Goal: Task Accomplishment & Management: Manage account settings

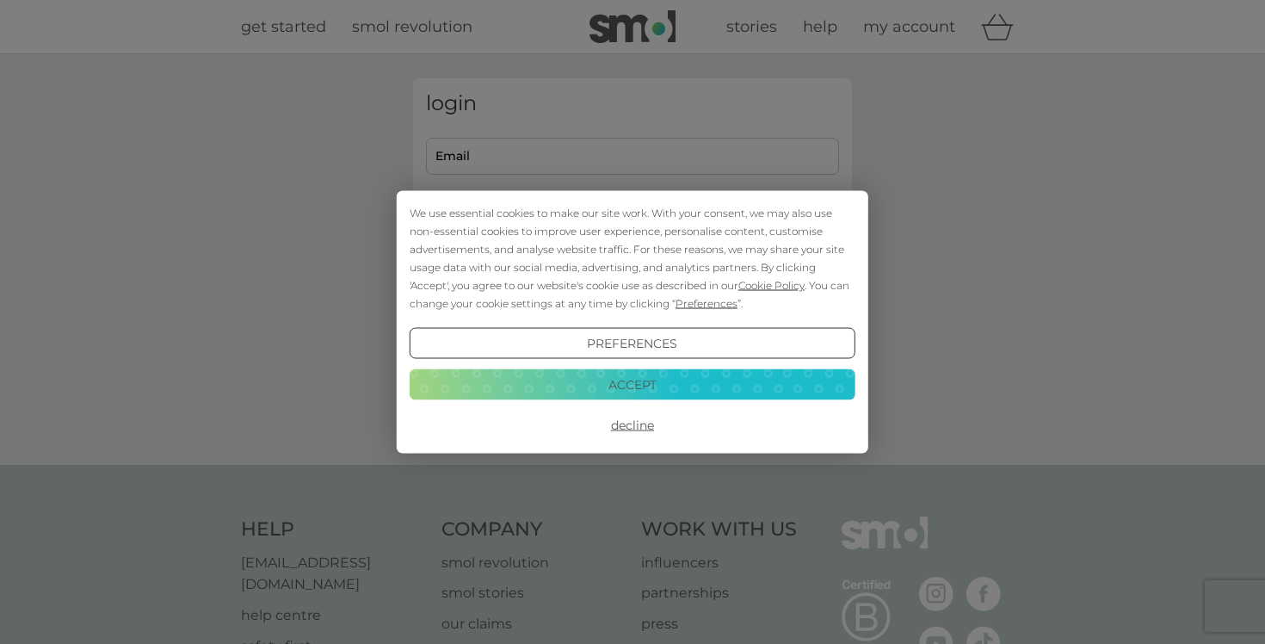
click at [748, 402] on div "Preferences Decline Accept" at bounding box center [633, 384] width 446 height 113
click at [745, 388] on button "Accept" at bounding box center [633, 383] width 446 height 31
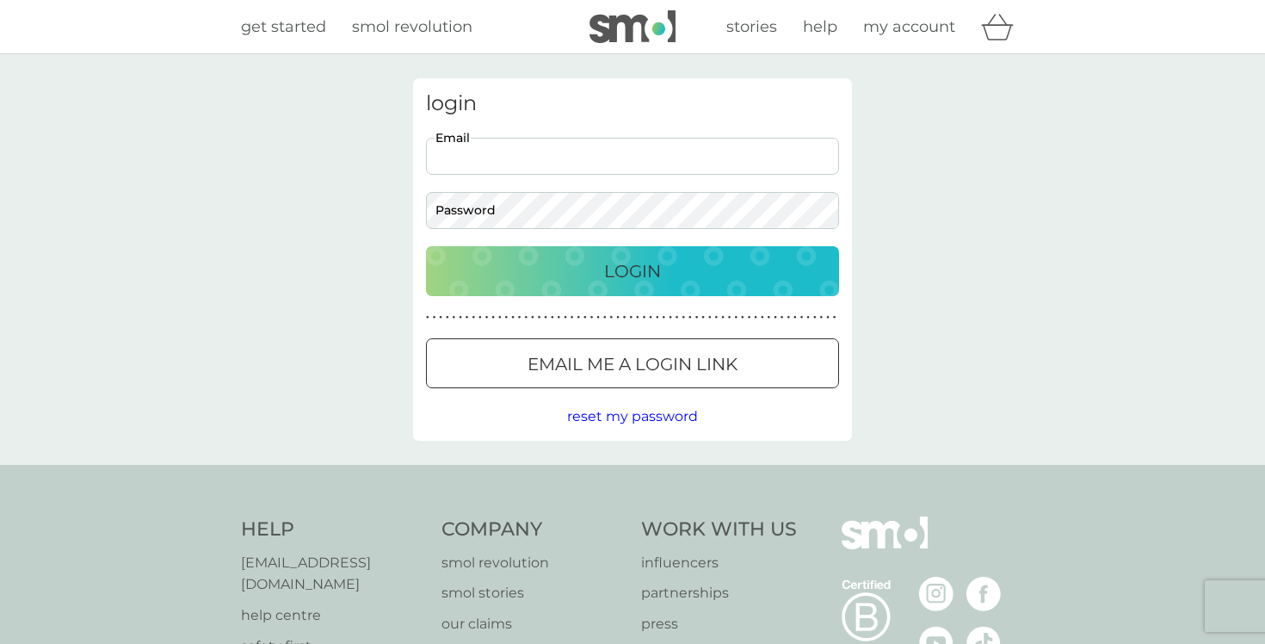
click at [514, 153] on input "Email" at bounding box center [632, 156] width 413 height 37
click at [658, 365] on div at bounding box center [632, 364] width 62 height 18
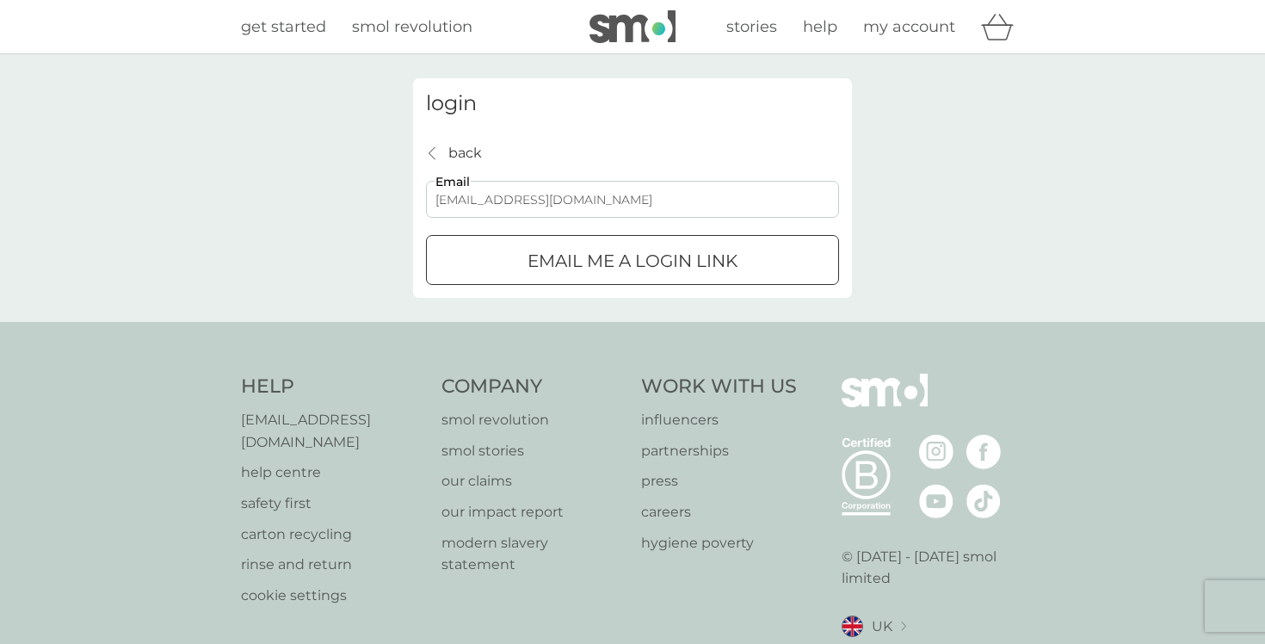
type input "angelika.menrad@gmail.com"
click at [582, 265] on p "Email me a login link" at bounding box center [632, 261] width 210 height 28
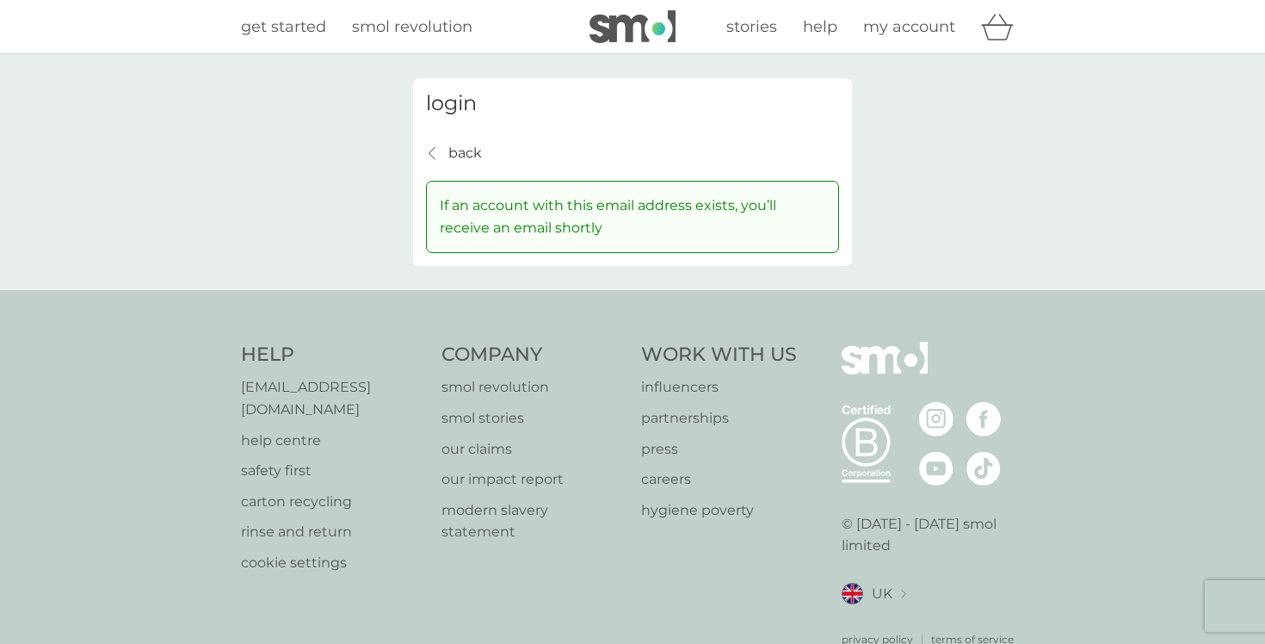
click at [363, 3] on div "get started smol revolution stories help my account" at bounding box center [632, 27] width 1265 height 54
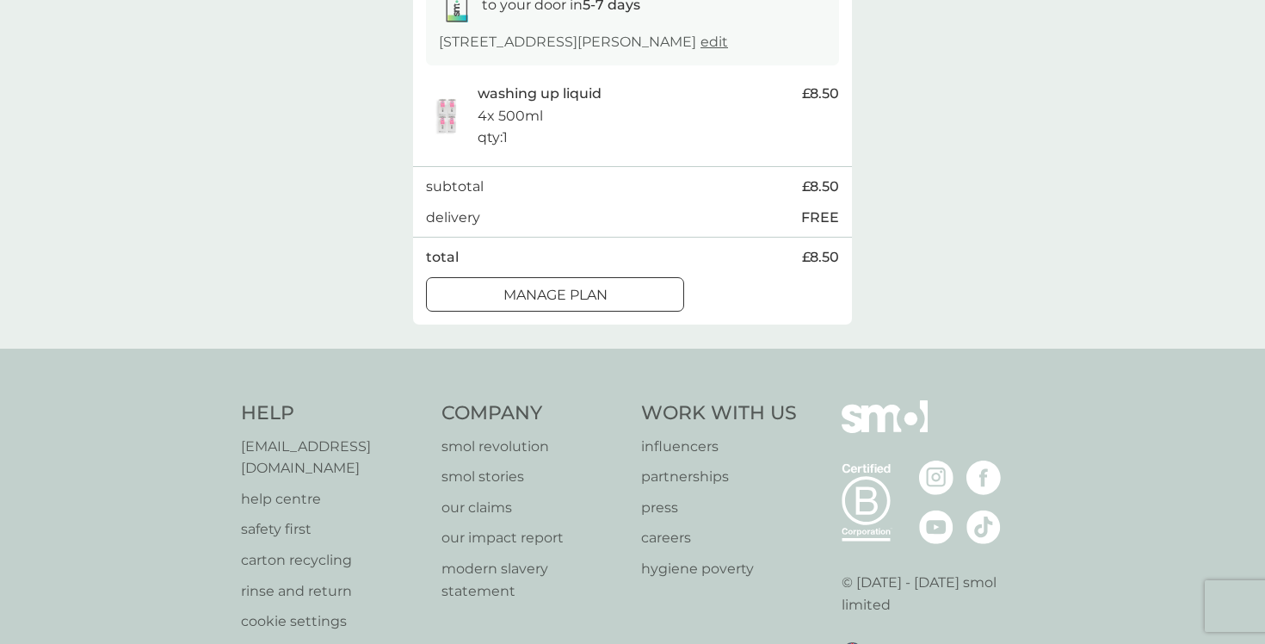
scroll to position [326, 0]
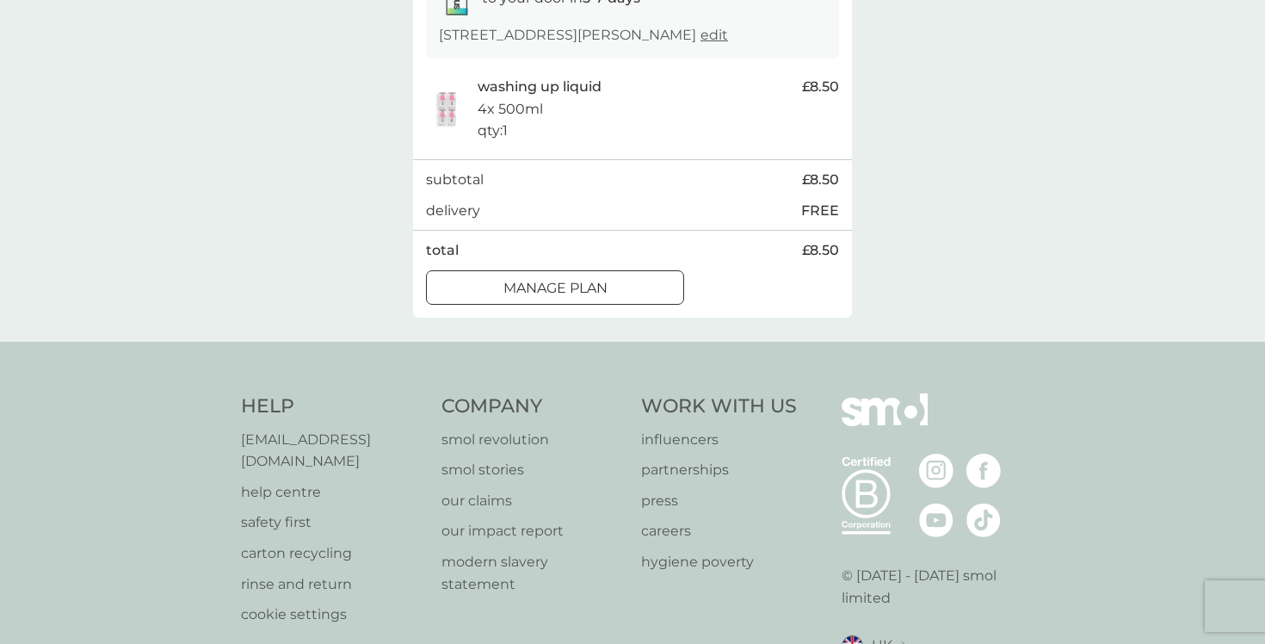
click at [569, 297] on div at bounding box center [555, 288] width 62 height 18
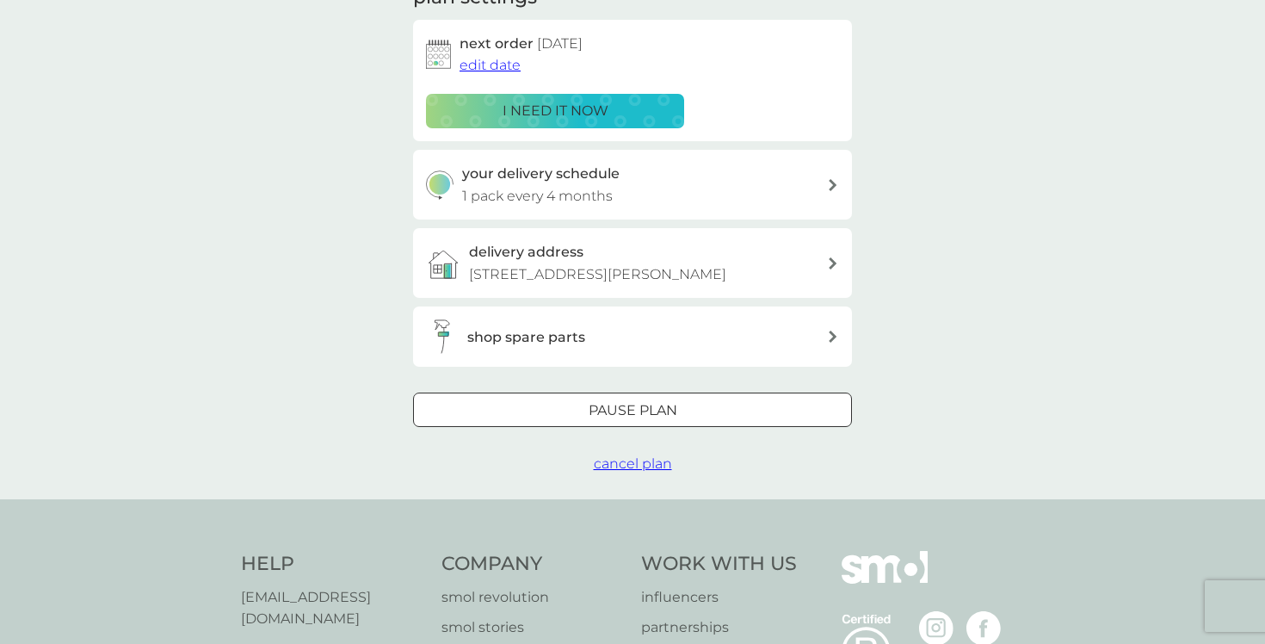
scroll to position [285, 0]
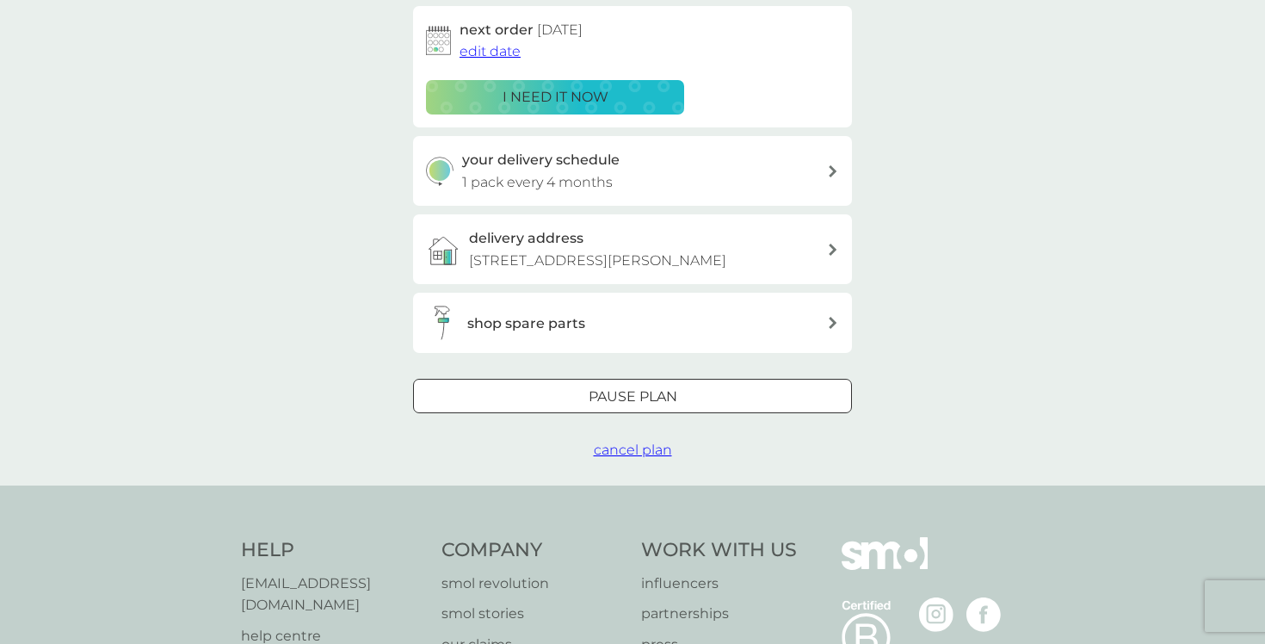
click at [632, 396] on div at bounding box center [632, 395] width 1 height 1
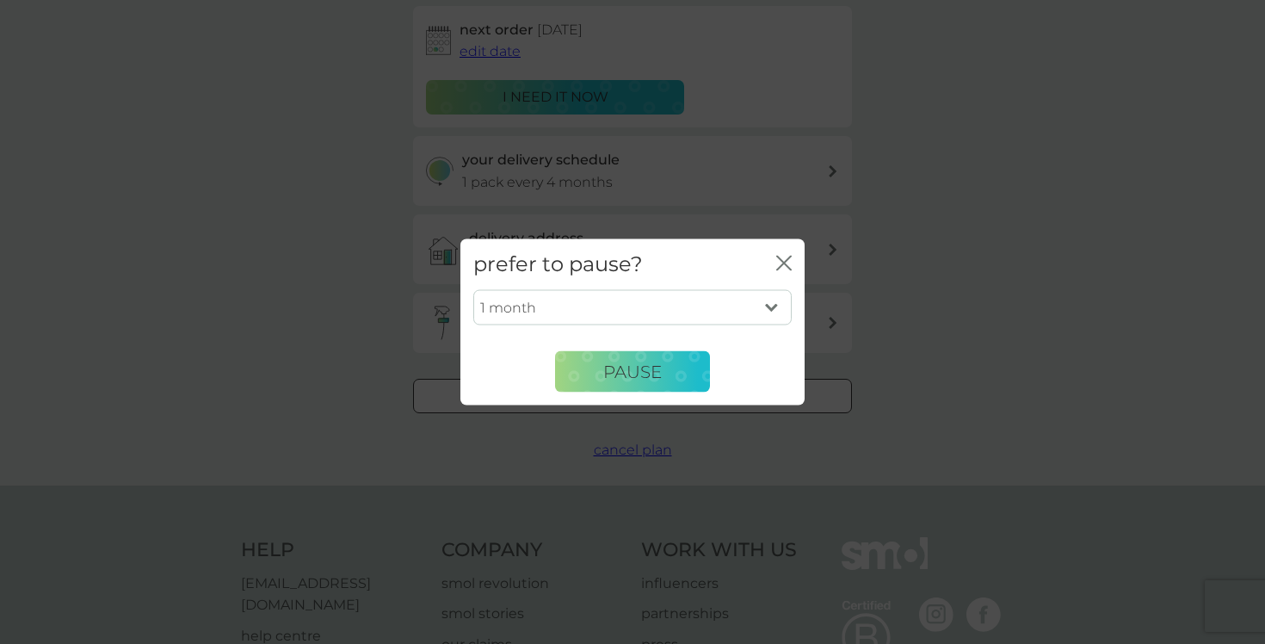
click at [787, 259] on icon "close" at bounding box center [787, 263] width 7 height 14
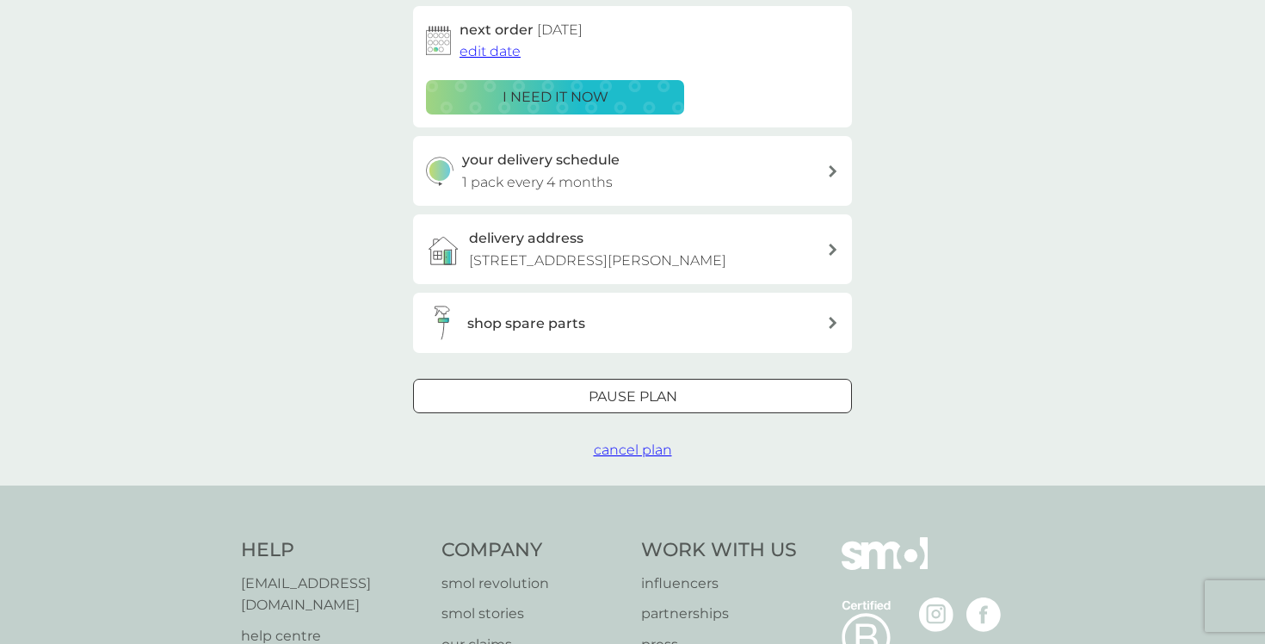
click at [626, 458] on span "cancel plan" at bounding box center [633, 449] width 78 height 16
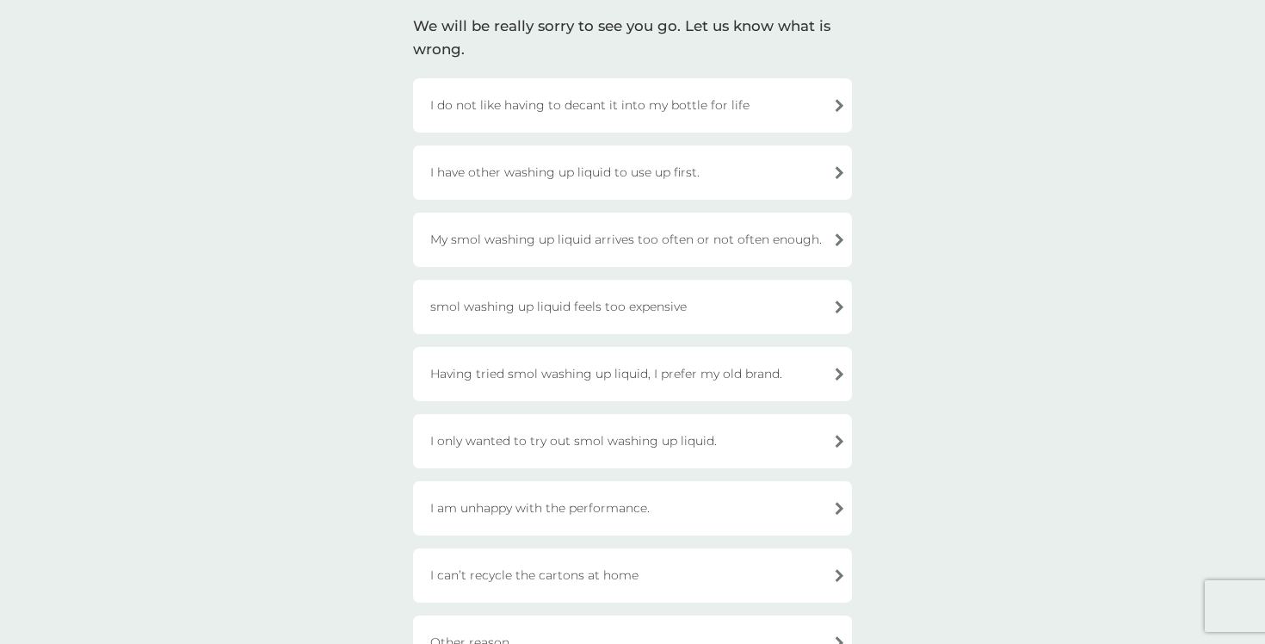
scroll to position [122, 0]
click at [629, 311] on div "smol washing up liquid feels too expensive" at bounding box center [632, 310] width 439 height 54
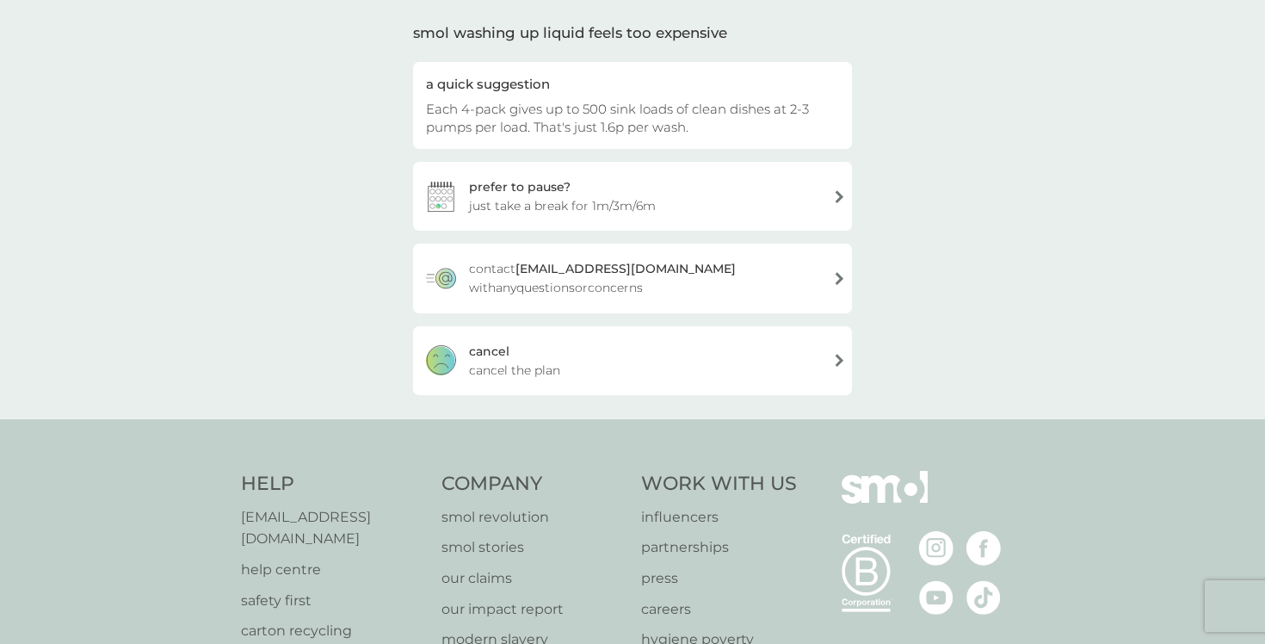
click at [554, 349] on div "[PERSON_NAME] the plan" at bounding box center [632, 360] width 439 height 69
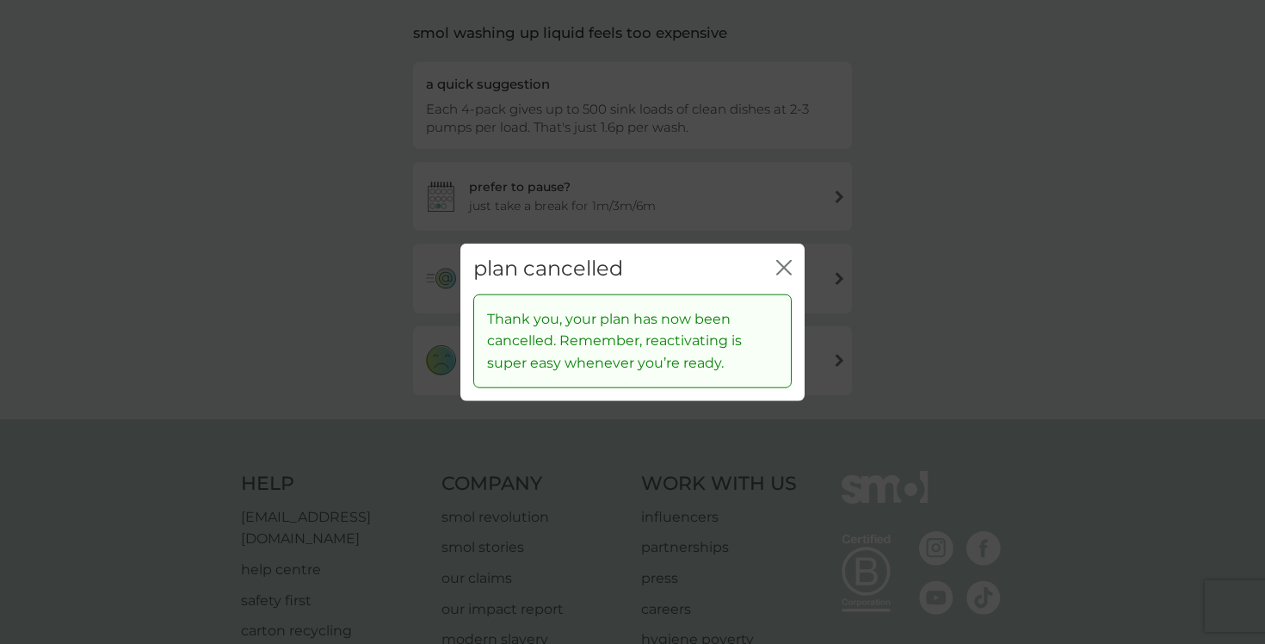
click at [781, 258] on div "close" at bounding box center [783, 268] width 15 height 25
click at [790, 274] on icon "close" at bounding box center [787, 268] width 7 height 14
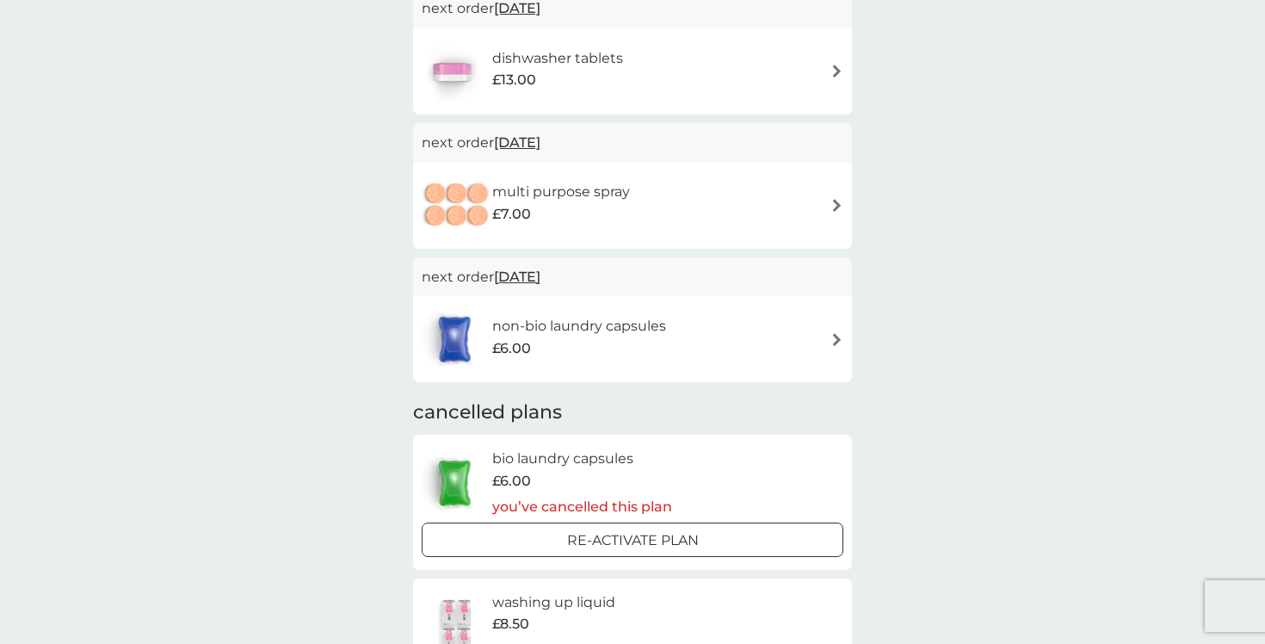
scroll to position [363, 0]
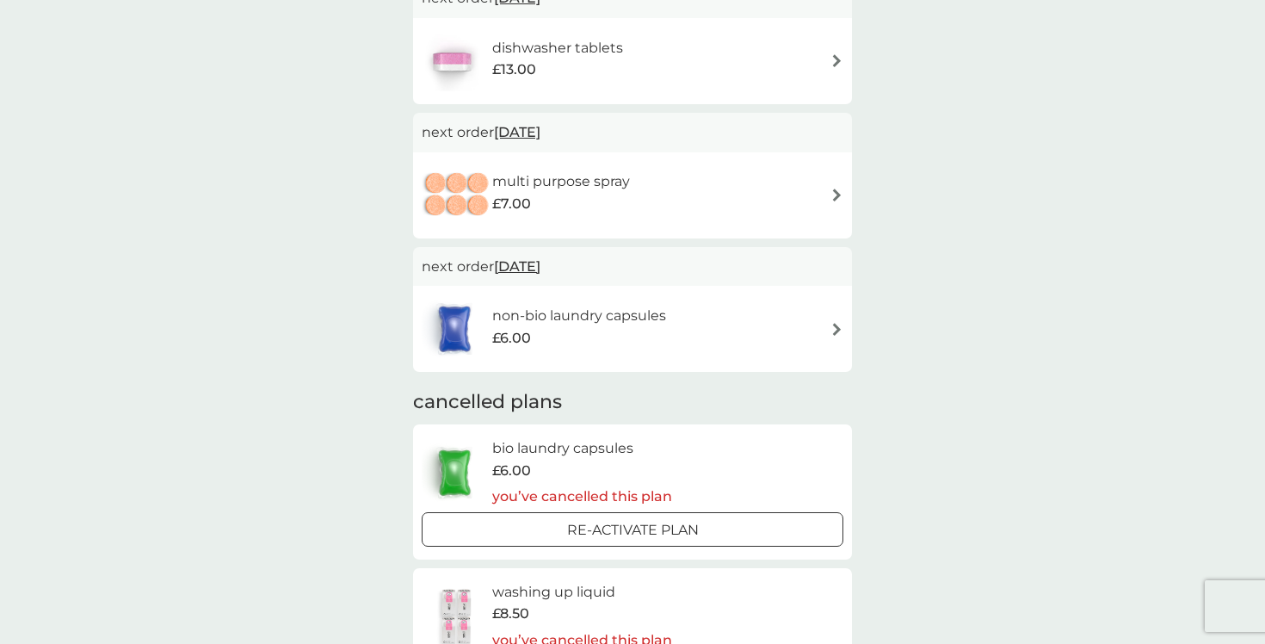
click at [814, 192] on div "multi purpose spray £7.00" at bounding box center [633, 195] width 422 height 60
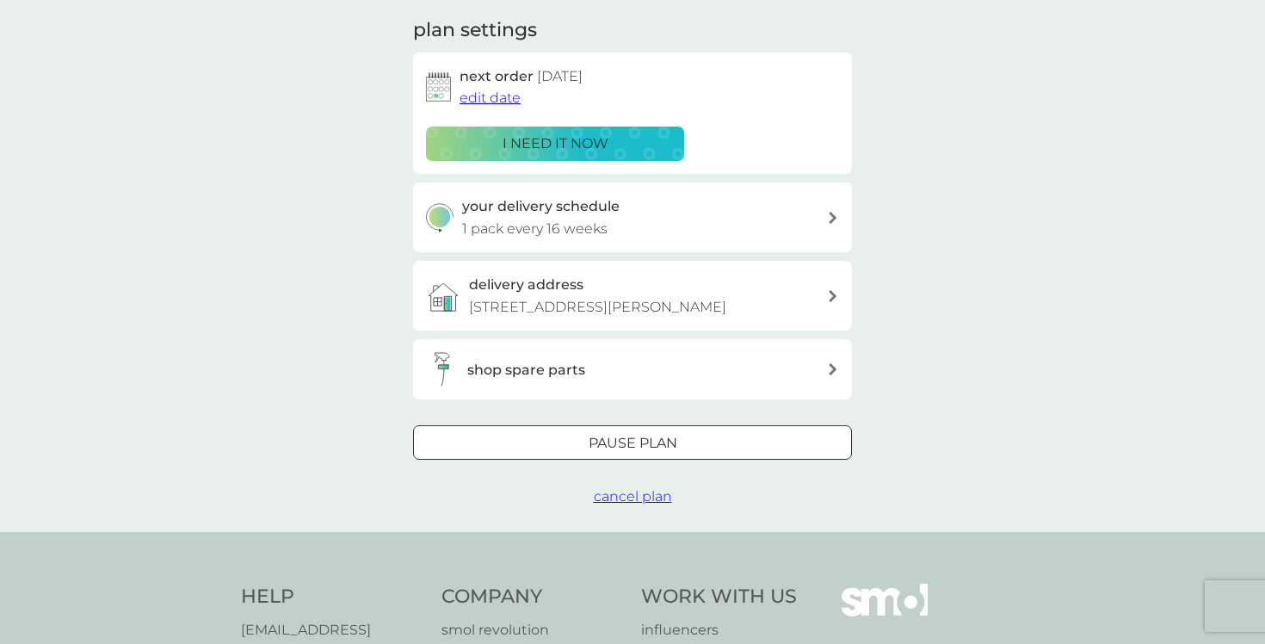
scroll to position [276, 0]
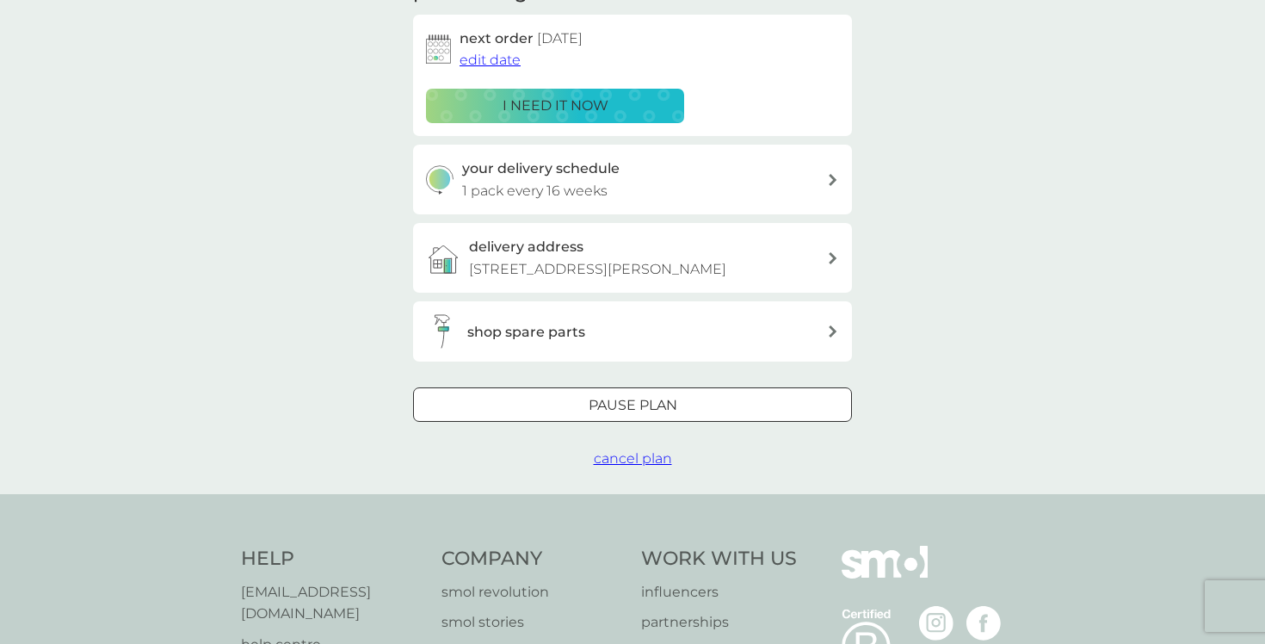
click at [642, 415] on div at bounding box center [632, 406] width 62 height 18
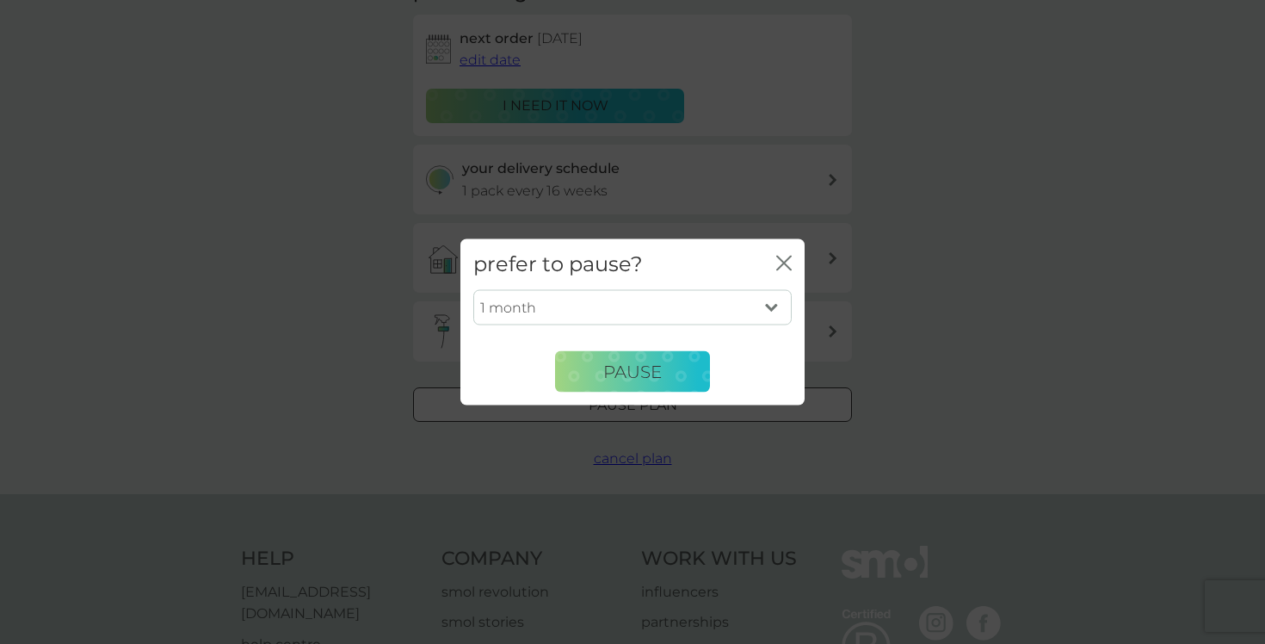
select select "3"
click at [637, 376] on span "Pause" at bounding box center [632, 371] width 59 height 21
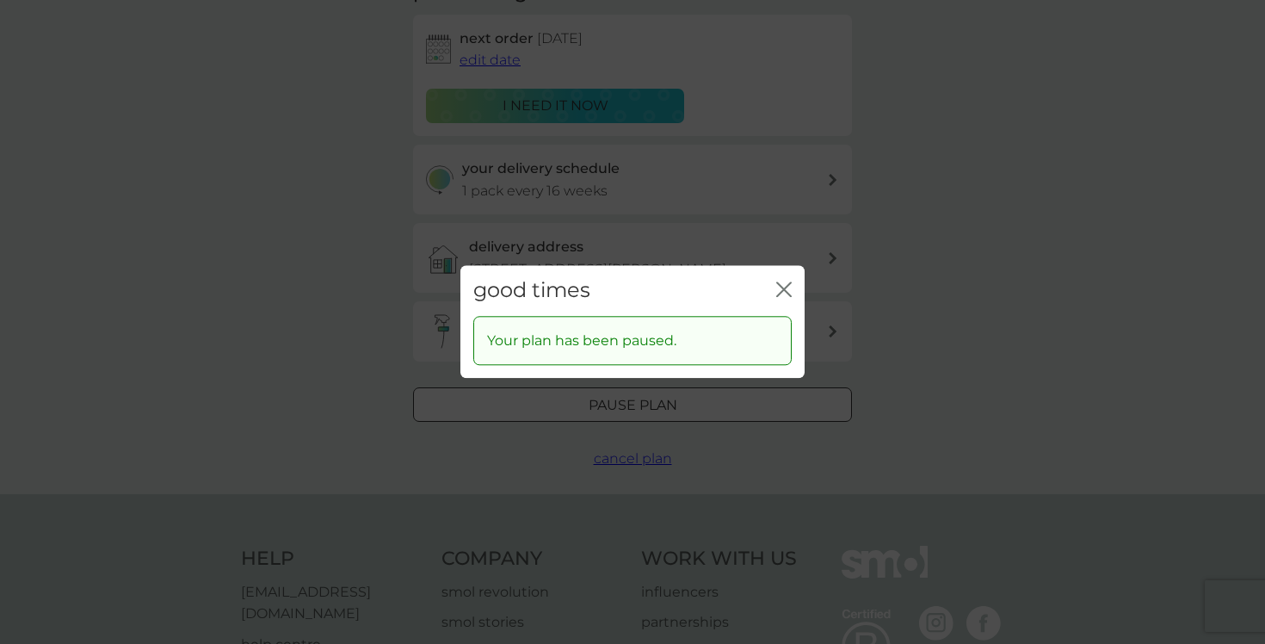
click at [785, 289] on icon "close" at bounding box center [787, 289] width 7 height 14
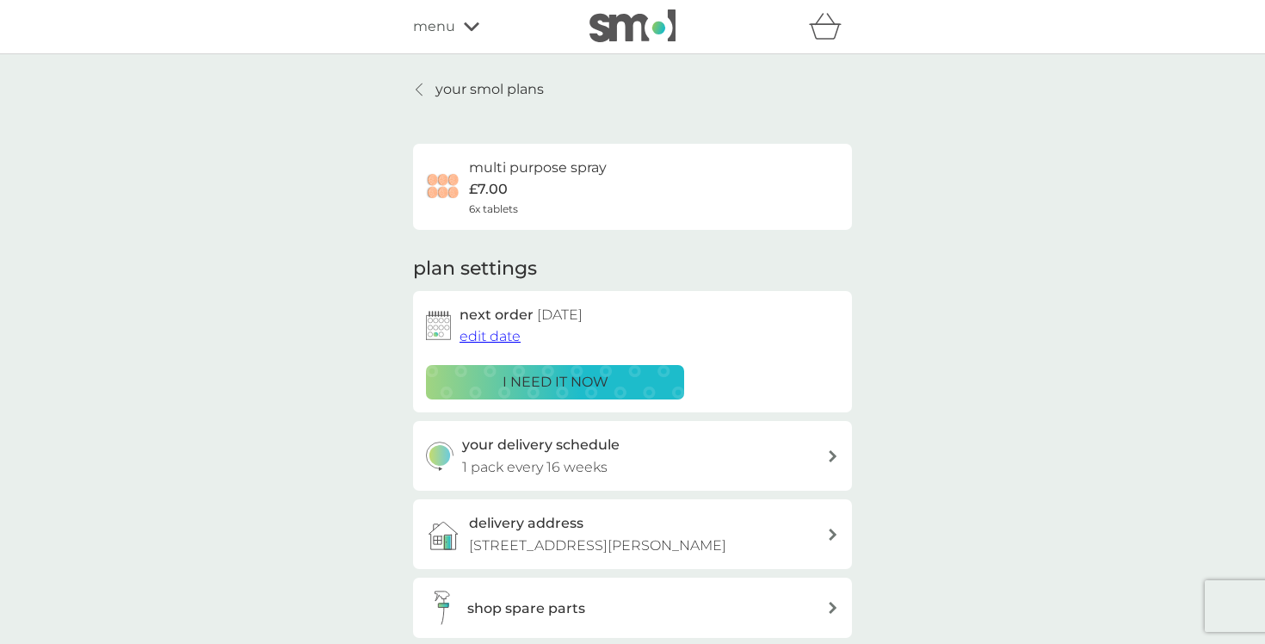
scroll to position [0, 0]
click at [479, 87] on p "your smol plans" at bounding box center [489, 89] width 108 height 22
